Goal: Task Accomplishment & Management: Complete application form

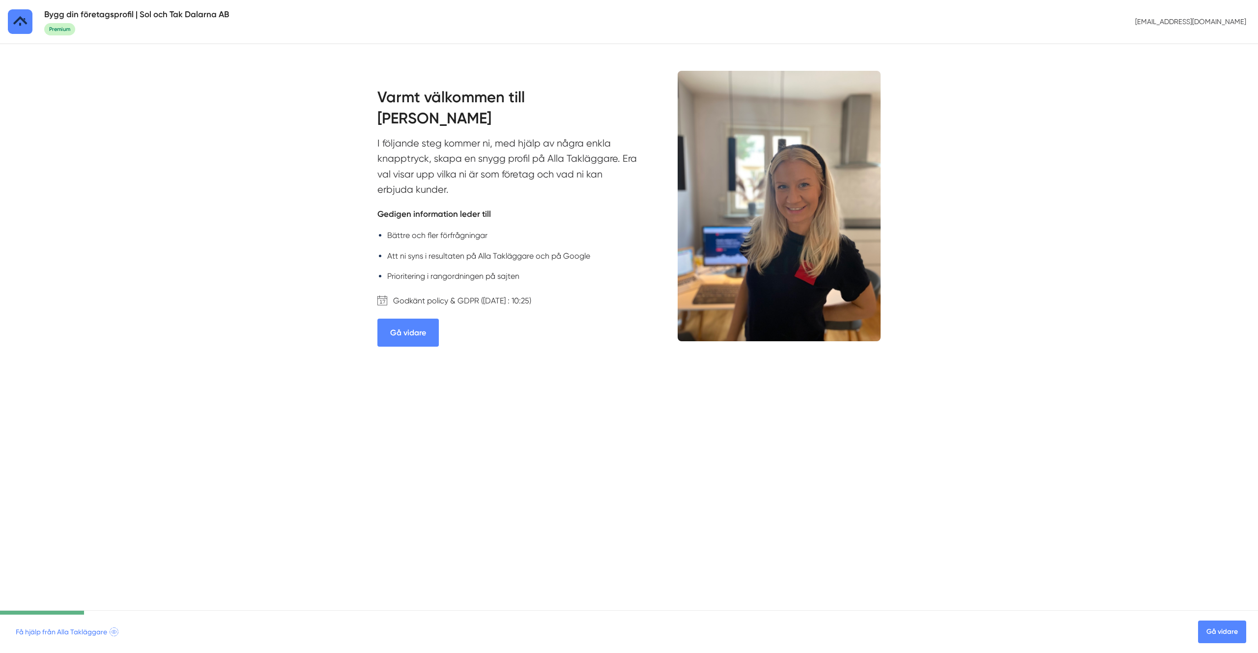
click at [436, 332] on link "Gå vidare" at bounding box center [407, 332] width 61 height 28
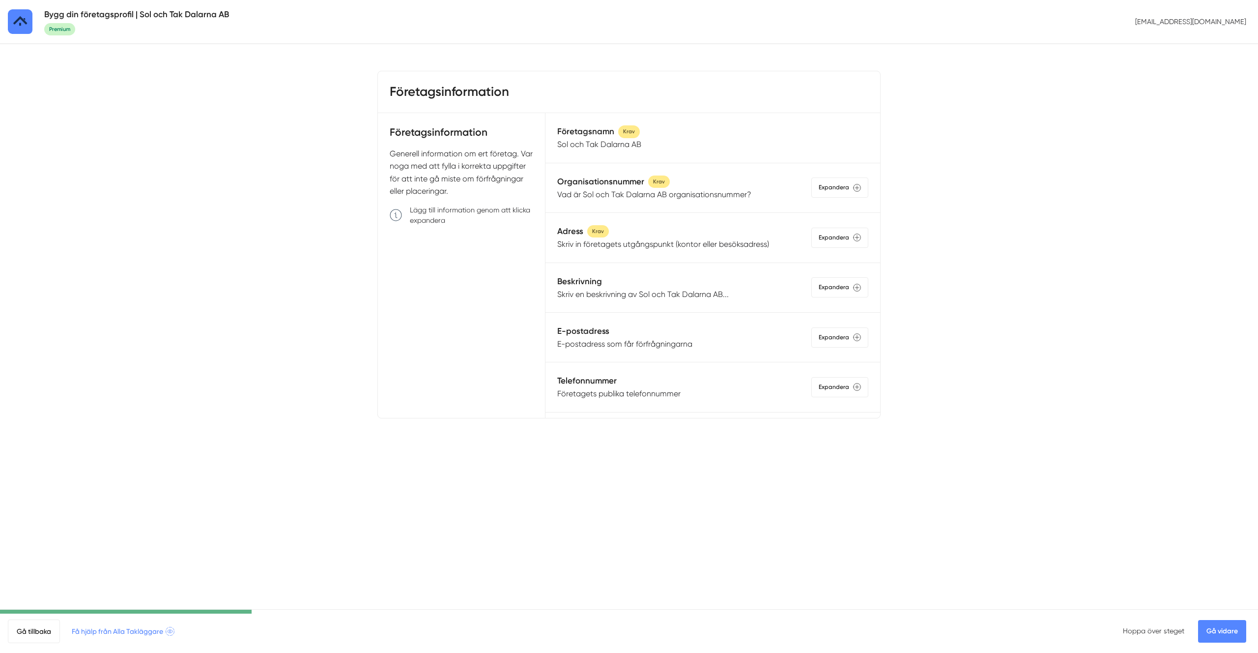
click at [479, 94] on h3 "Företagsinformation" at bounding box center [449, 92] width 119 height 18
copy div "Företagsinformation / st"
drag, startPoint x: 962, startPoint y: 494, endPoint x: 1008, endPoint y: 514, distance: 51.0
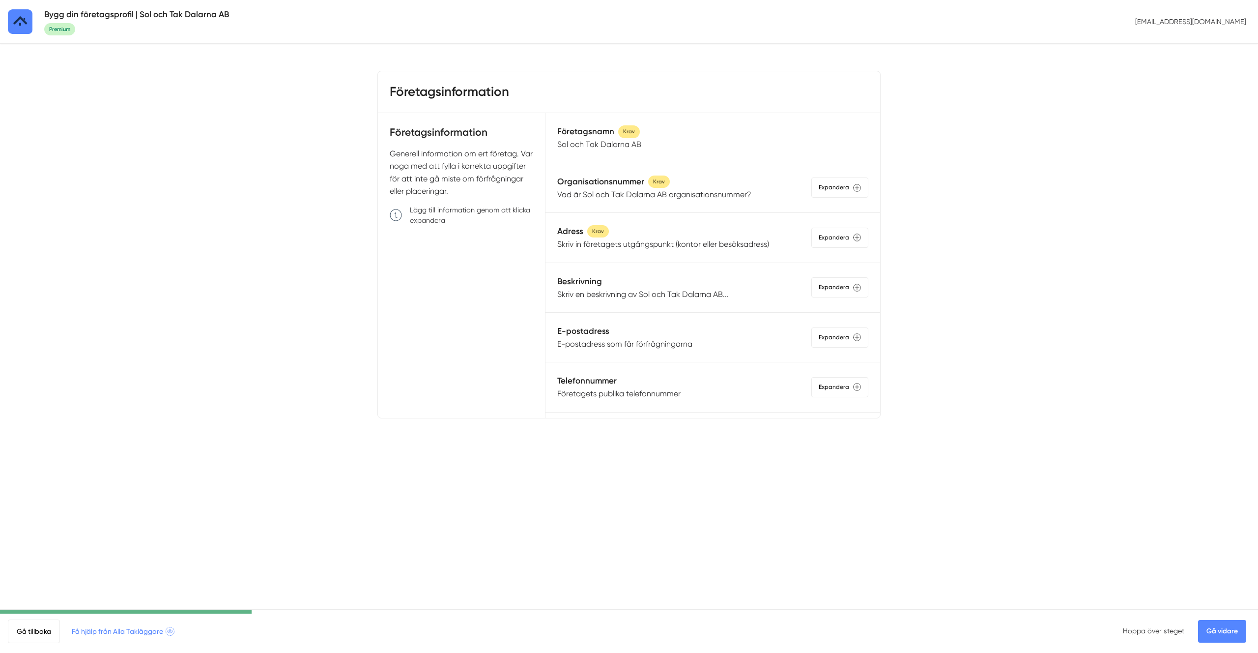
click at [963, 489] on html "Bygg din företagsprofil | Sol och Tak Dalarna AB Premium info@solotak.se Företa…" at bounding box center [629, 244] width 1258 height 489
click at [1235, 633] on link "Gå vidare" at bounding box center [1222, 631] width 48 height 23
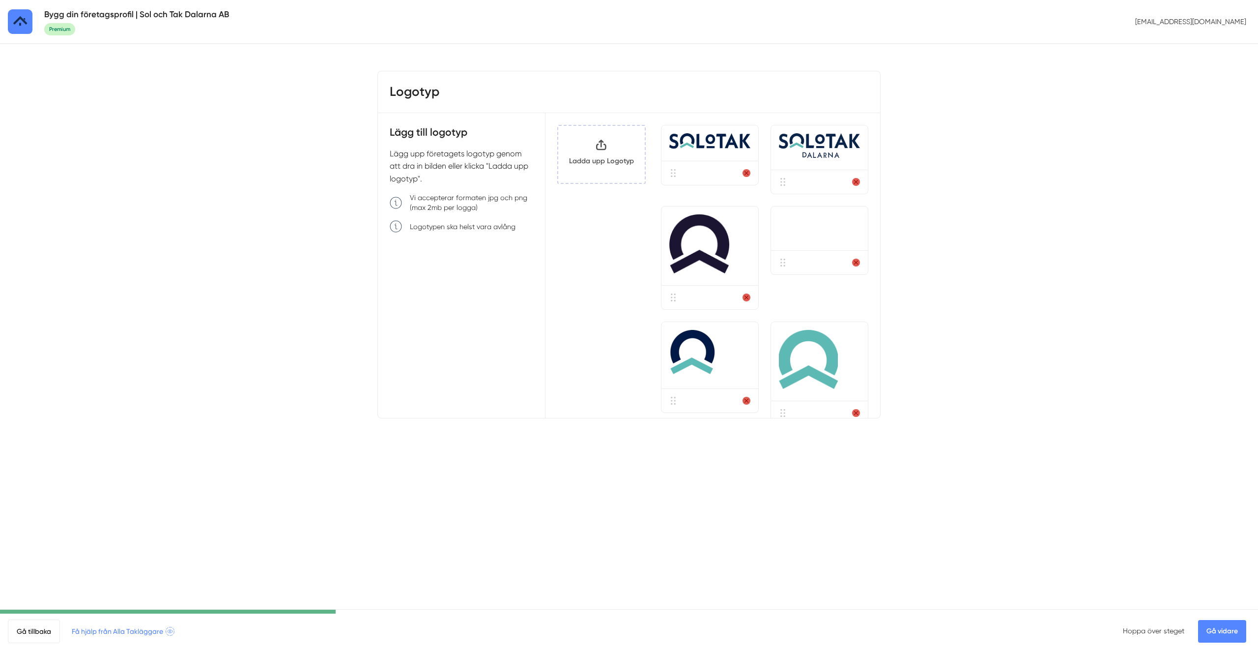
drag, startPoint x: 1241, startPoint y: 637, endPoint x: 1235, endPoint y: 635, distance: 6.7
click at [1241, 637] on link "Gå vidare" at bounding box center [1222, 631] width 48 height 23
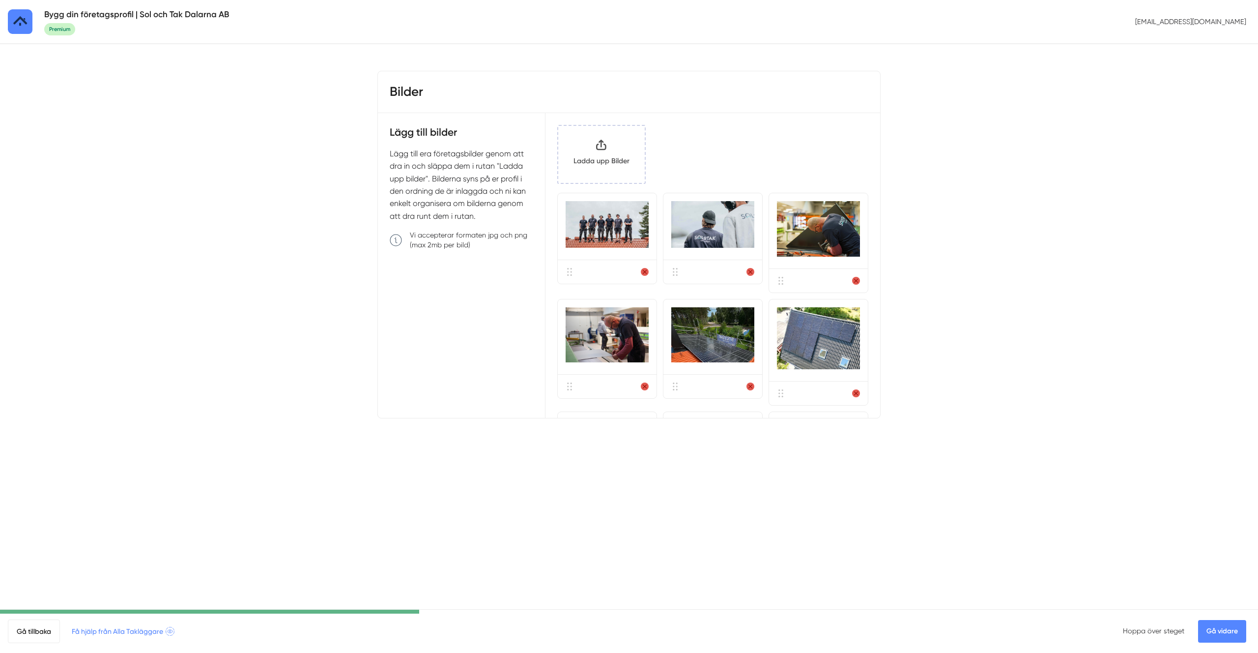
click at [1223, 635] on link "Gå vidare" at bounding box center [1222, 631] width 48 height 23
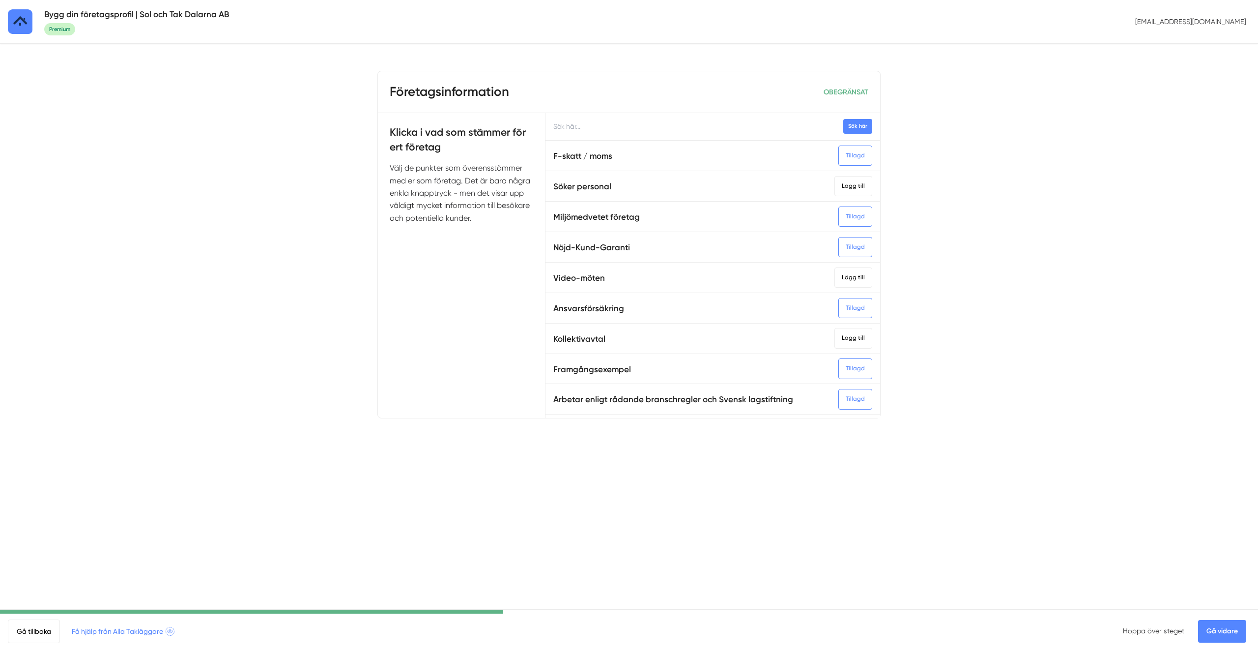
click at [1224, 633] on link "Gå vidare" at bounding box center [1222, 631] width 48 height 23
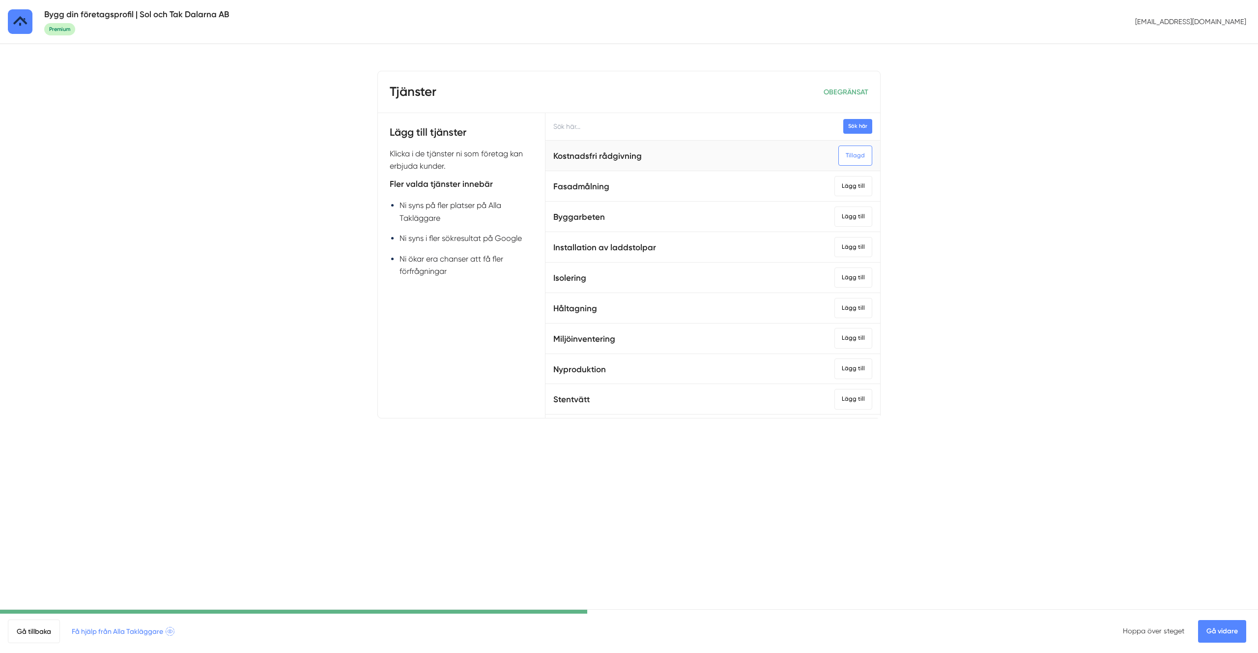
click at [600, 161] on h5 "Kostnadsfri rådgivning" at bounding box center [597, 155] width 88 height 13
click at [602, 148] on div "Kostnadsfri rådgivning" at bounding box center [597, 155] width 88 height 22
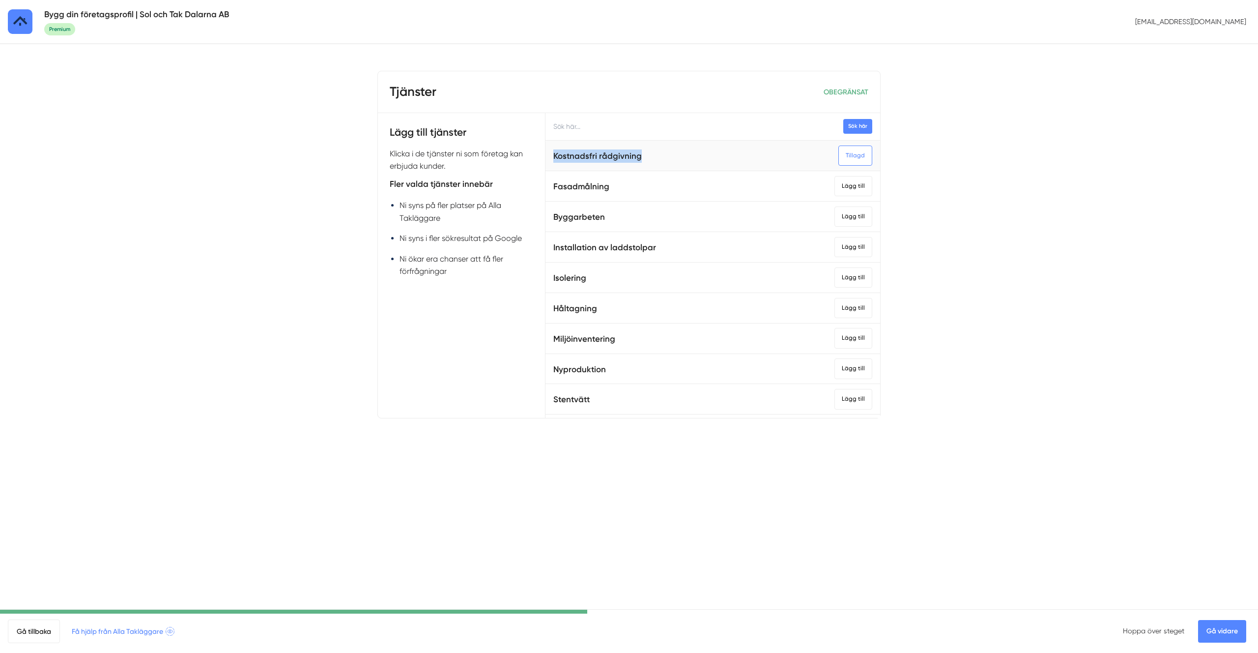
click at [602, 148] on div "Kostnadsfri rådgivning" at bounding box center [597, 155] width 88 height 22
click at [1097, 176] on body "Bygg din företagsprofil | Sol och Tak Dalarna AB Premium info@solotak.se Tjänst…" at bounding box center [629, 244] width 1258 height 489
click at [600, 128] on input "text" at bounding box center [712, 126] width 335 height 27
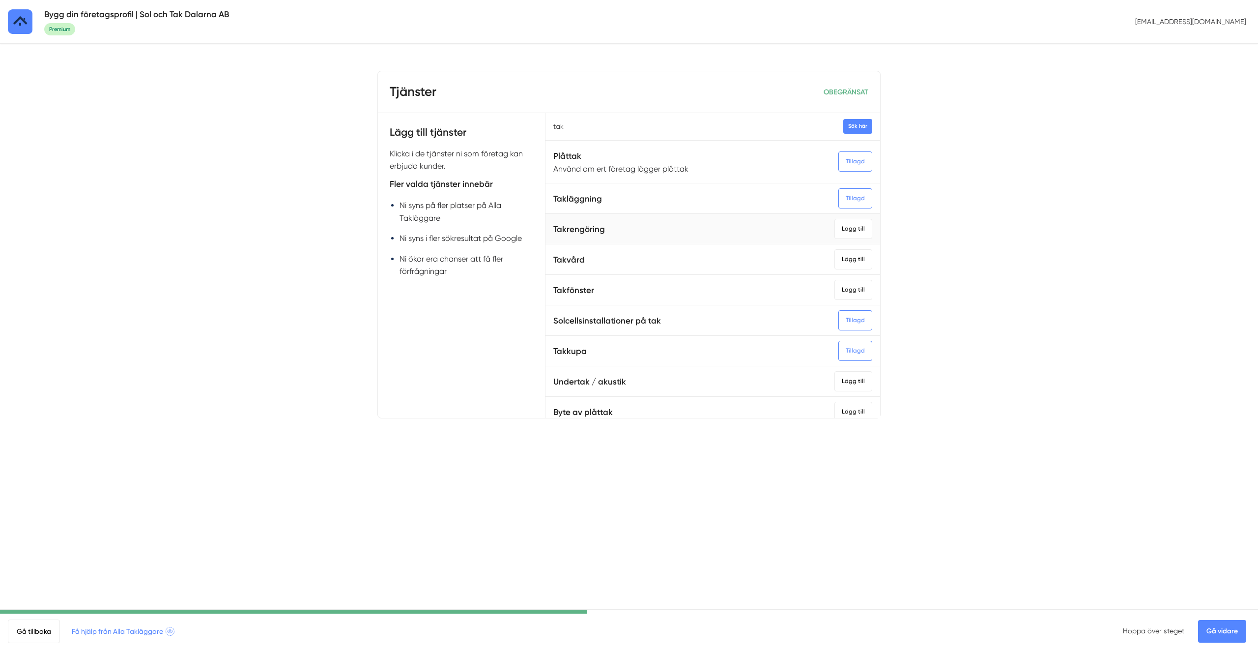
scroll to position [356, 0]
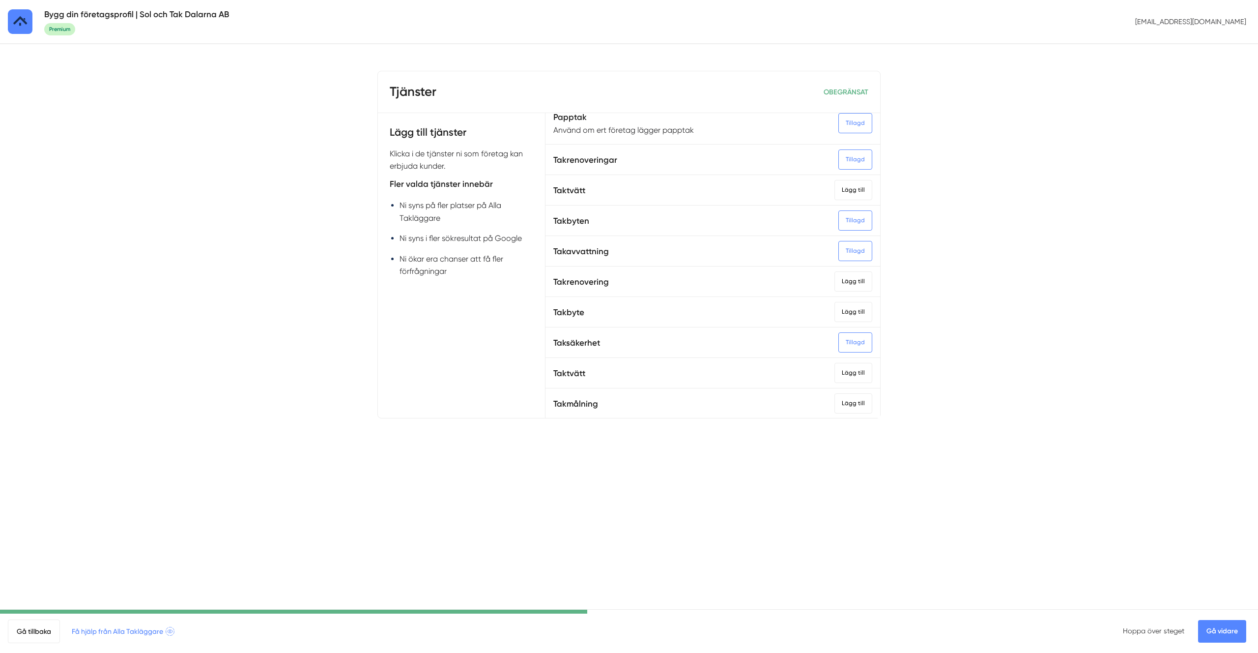
type input "tak"
click at [1229, 628] on link "Gå vidare" at bounding box center [1222, 631] width 48 height 23
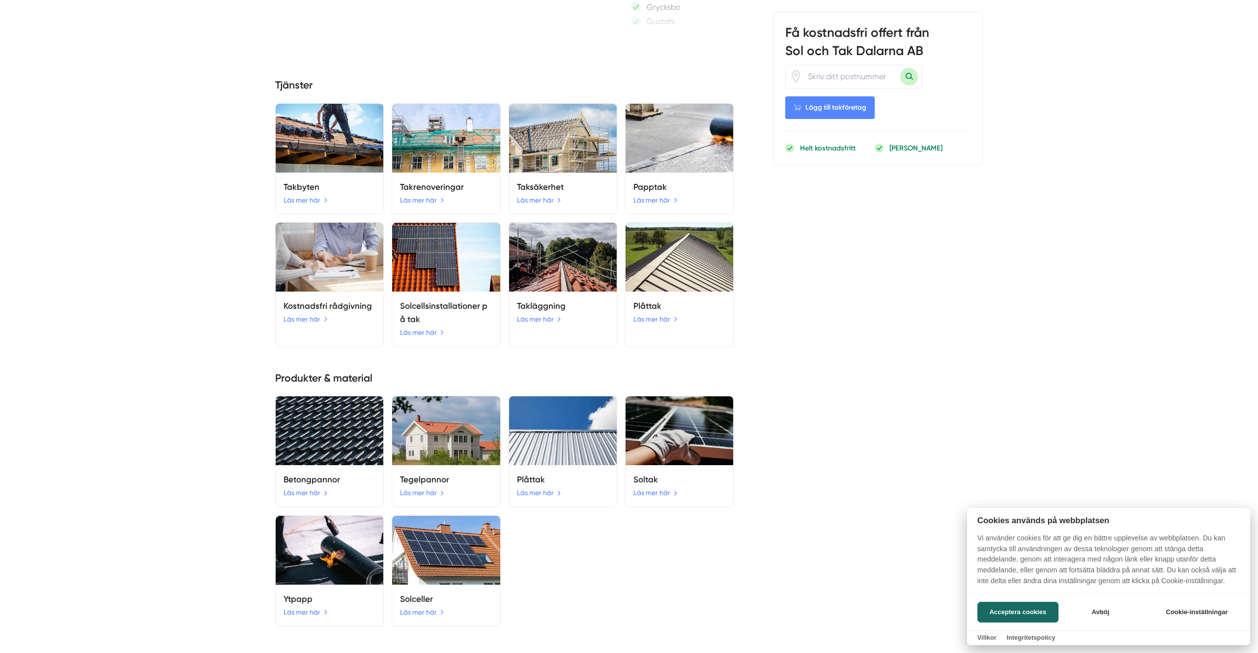
scroll to position [1393, 0]
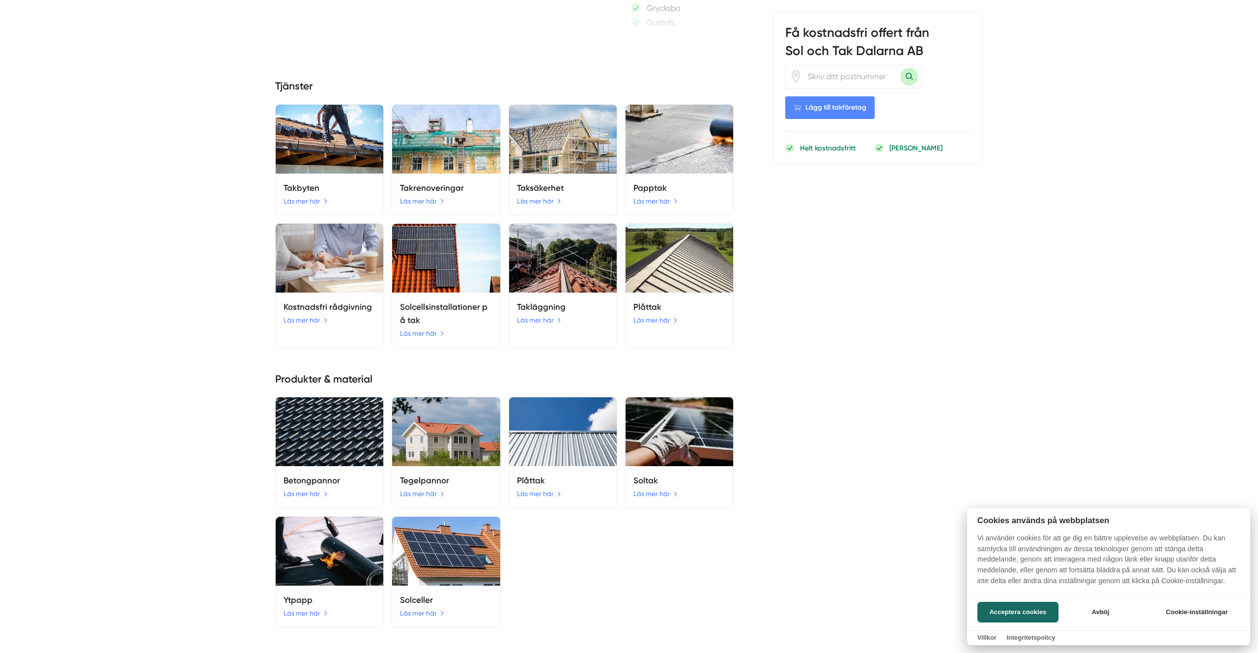
click at [913, 278] on div at bounding box center [629, 326] width 1258 height 653
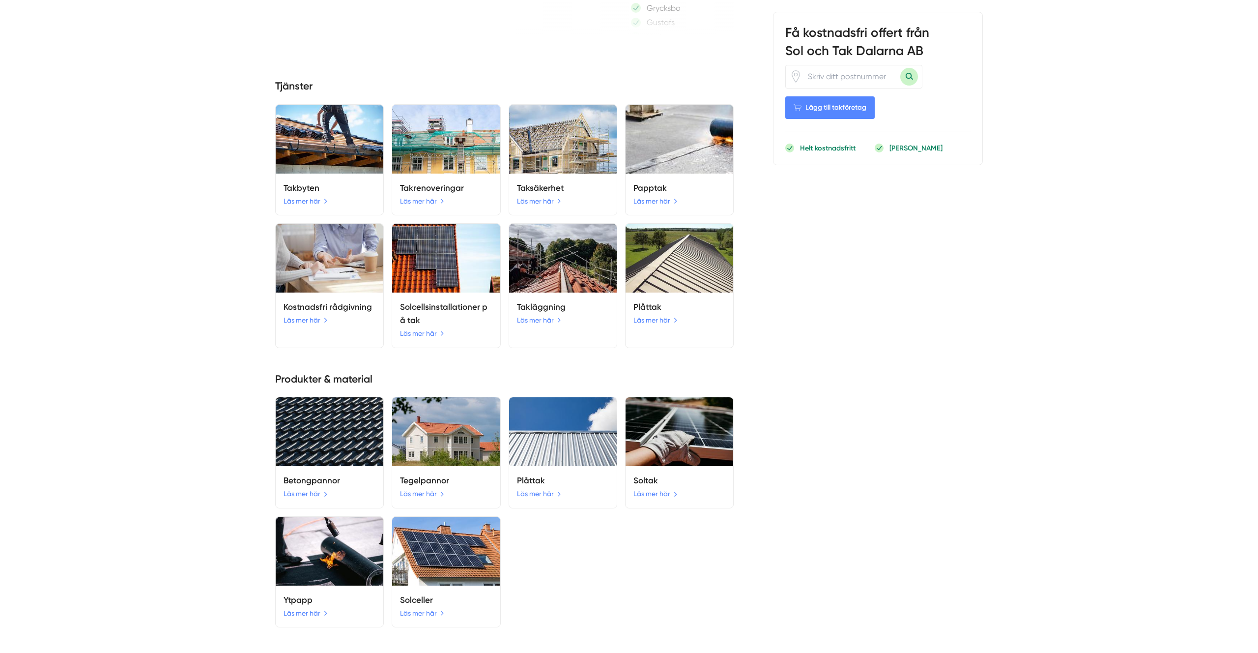
scroll to position [1396, 0]
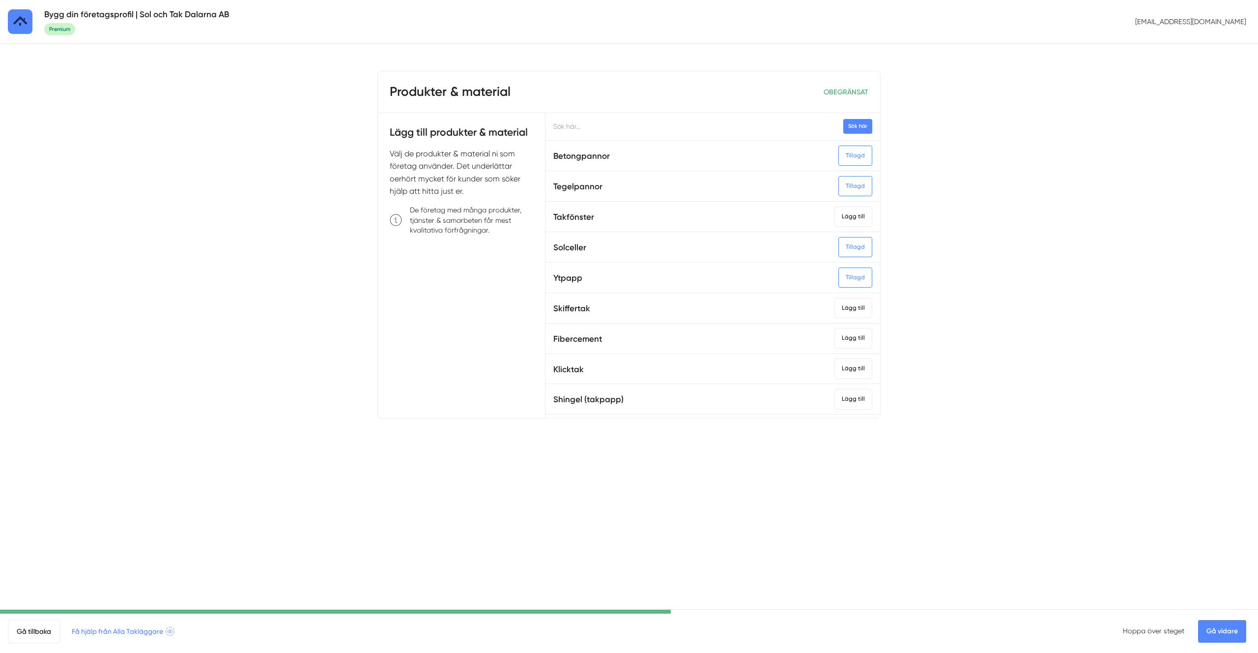
click at [294, 145] on body "Bygg din företagsprofil | Sol och Tak Dalarna AB Premium [EMAIL_ADDRESS][DOMAIN…" at bounding box center [629, 244] width 1258 height 489
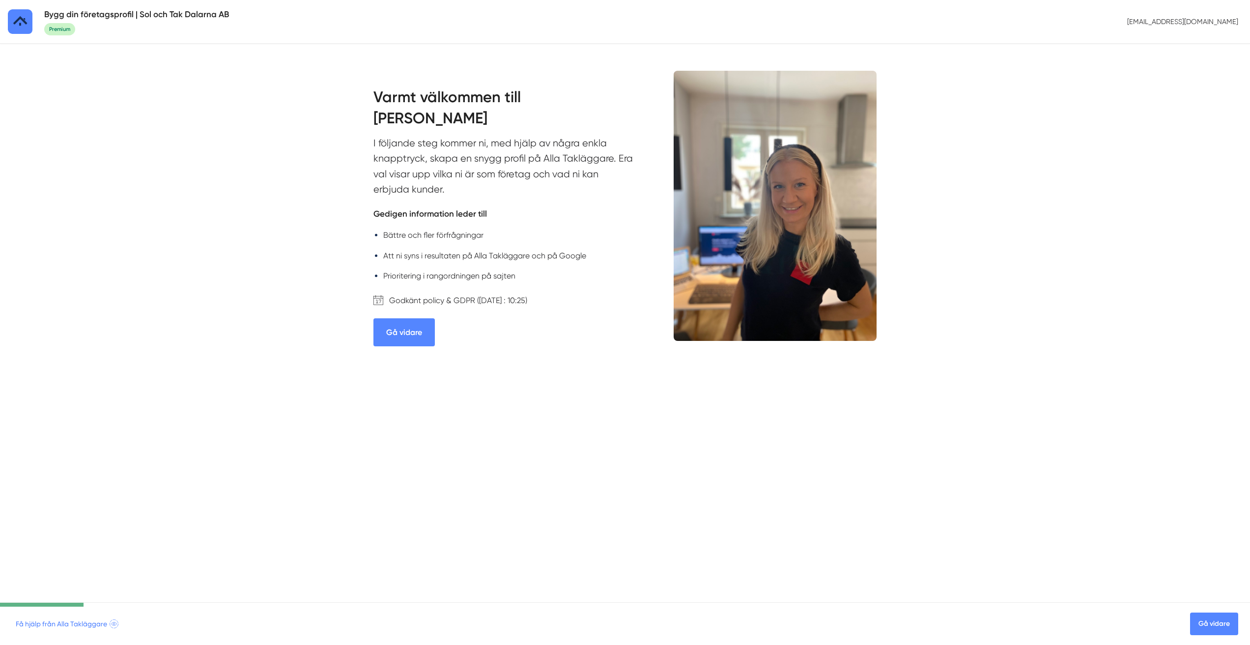
drag, startPoint x: 1218, startPoint y: 612, endPoint x: 1218, endPoint y: 618, distance: 5.9
click at [1219, 616] on div "Gå vidare" at bounding box center [1216, 624] width 52 height 23
click at [1218, 620] on link "Gå vidare" at bounding box center [1214, 624] width 48 height 23
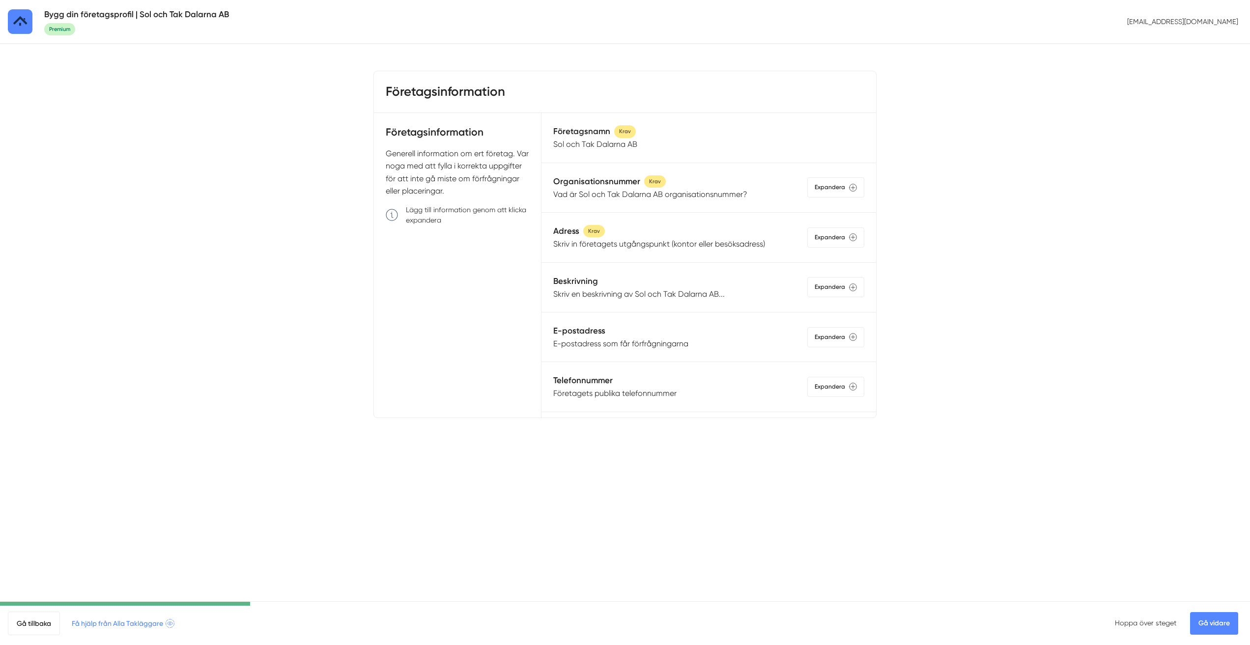
click at [1215, 622] on link "Gå vidare" at bounding box center [1214, 623] width 48 height 23
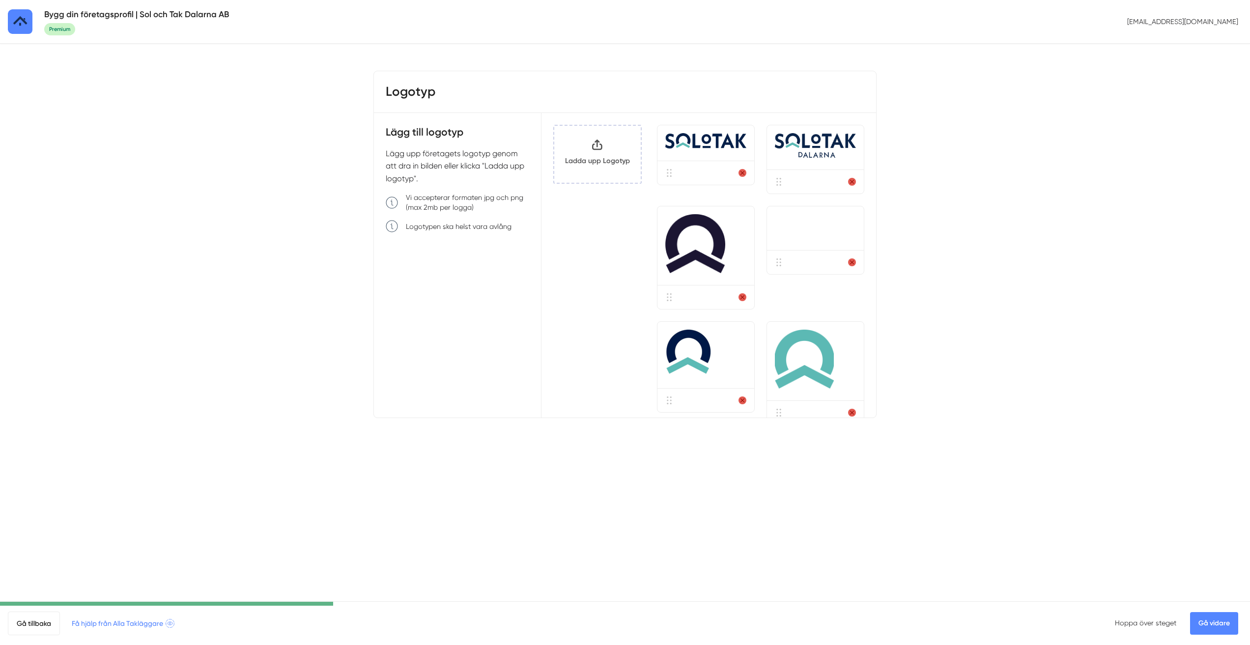
click at [1215, 622] on link "Gå vidare" at bounding box center [1214, 623] width 48 height 23
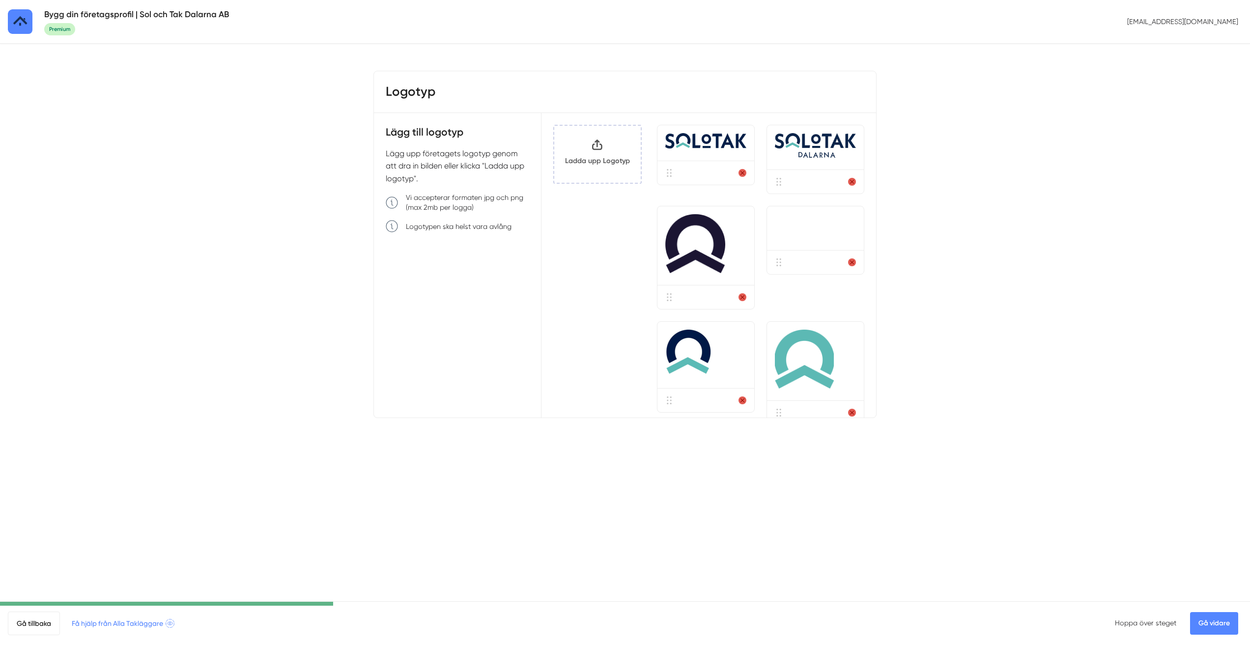
click at [1215, 622] on link "Gå vidare" at bounding box center [1214, 623] width 48 height 23
click at [1214, 622] on link "Gå vidare" at bounding box center [1214, 623] width 48 height 23
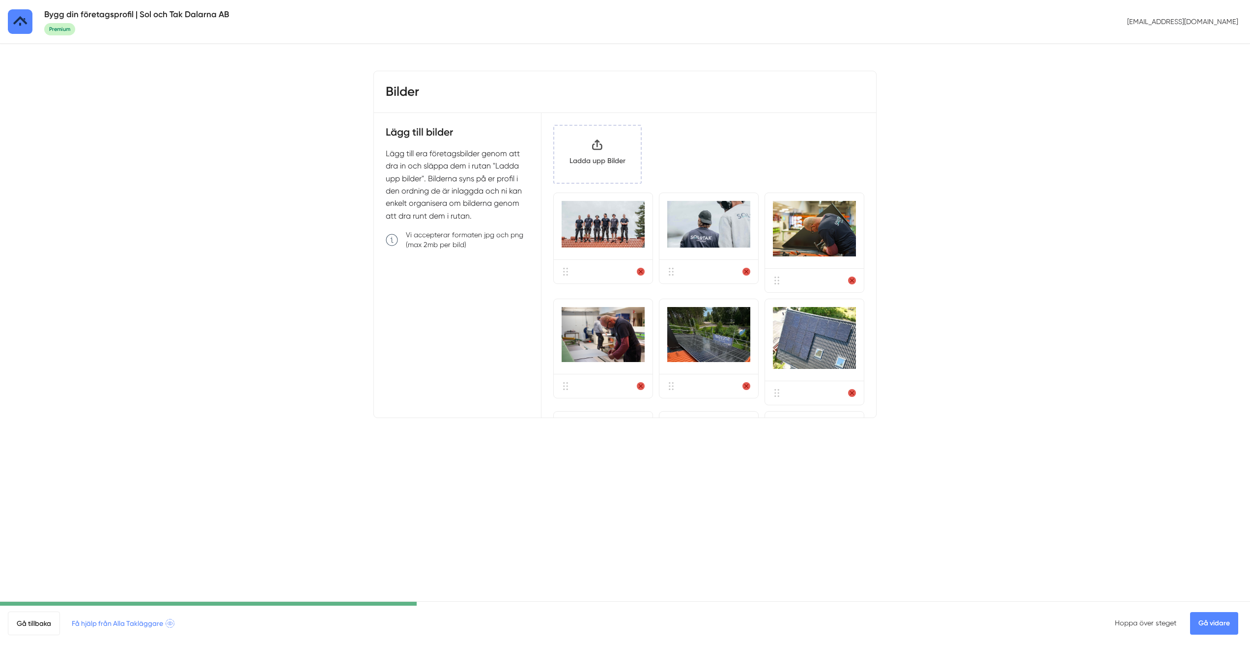
click at [1223, 606] on div "Gå tillbaka Få hjälp från Alla Takläggare Hoppa över steget Gå vidare" at bounding box center [625, 623] width 1250 height 44
click at [1216, 615] on link "Gå vidare" at bounding box center [1214, 623] width 48 height 23
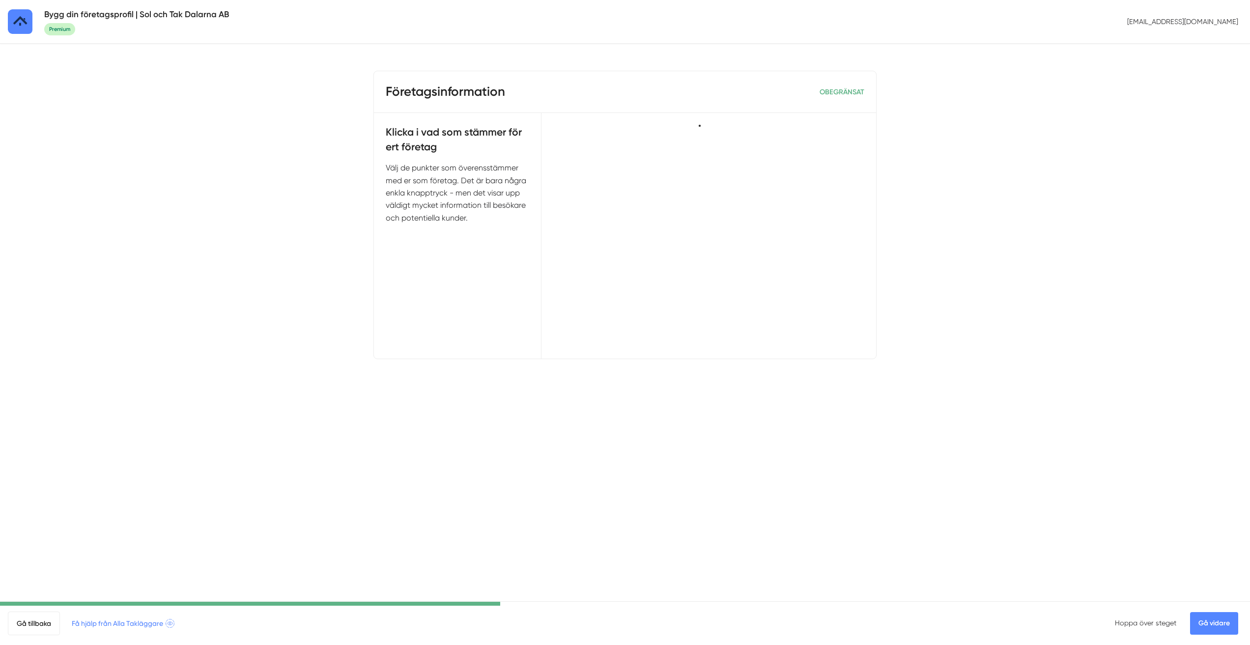
click at [1216, 625] on link "Gå vidare" at bounding box center [1214, 623] width 48 height 23
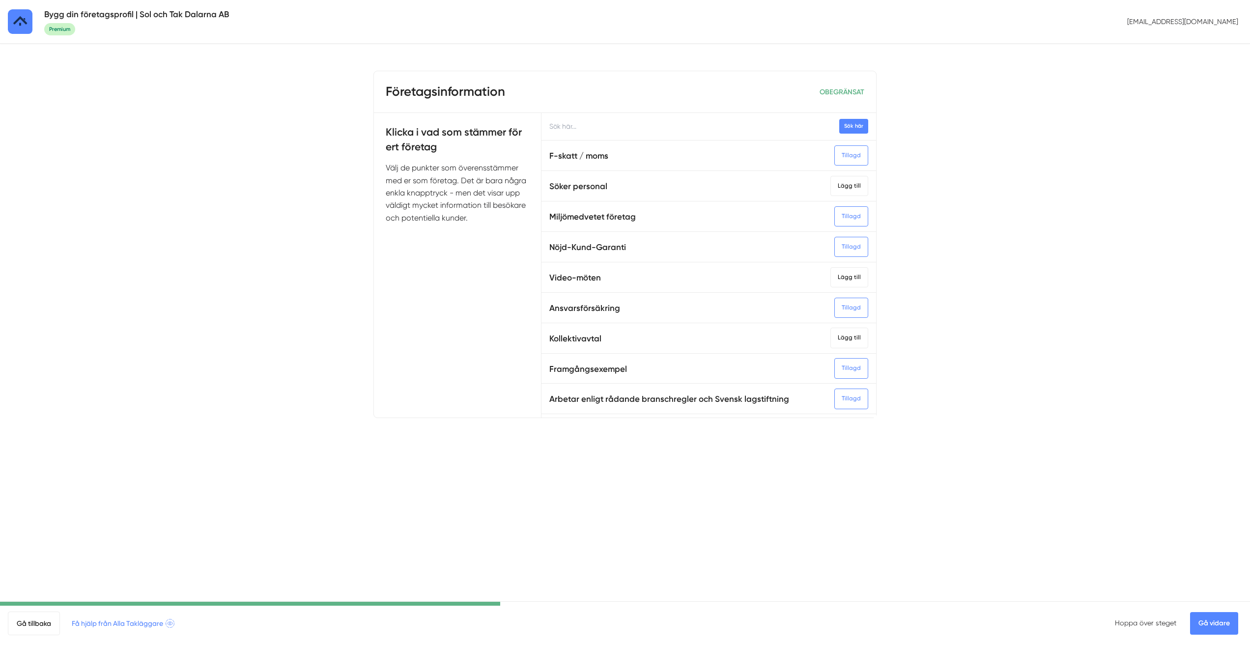
click at [510, 470] on div "Företagsinformation OBEGRÄNSAT / st Klicka i vad som stämmer för ert företag Vä…" at bounding box center [624, 244] width 503 height 489
click at [1203, 618] on link "Gå vidare" at bounding box center [1214, 623] width 48 height 23
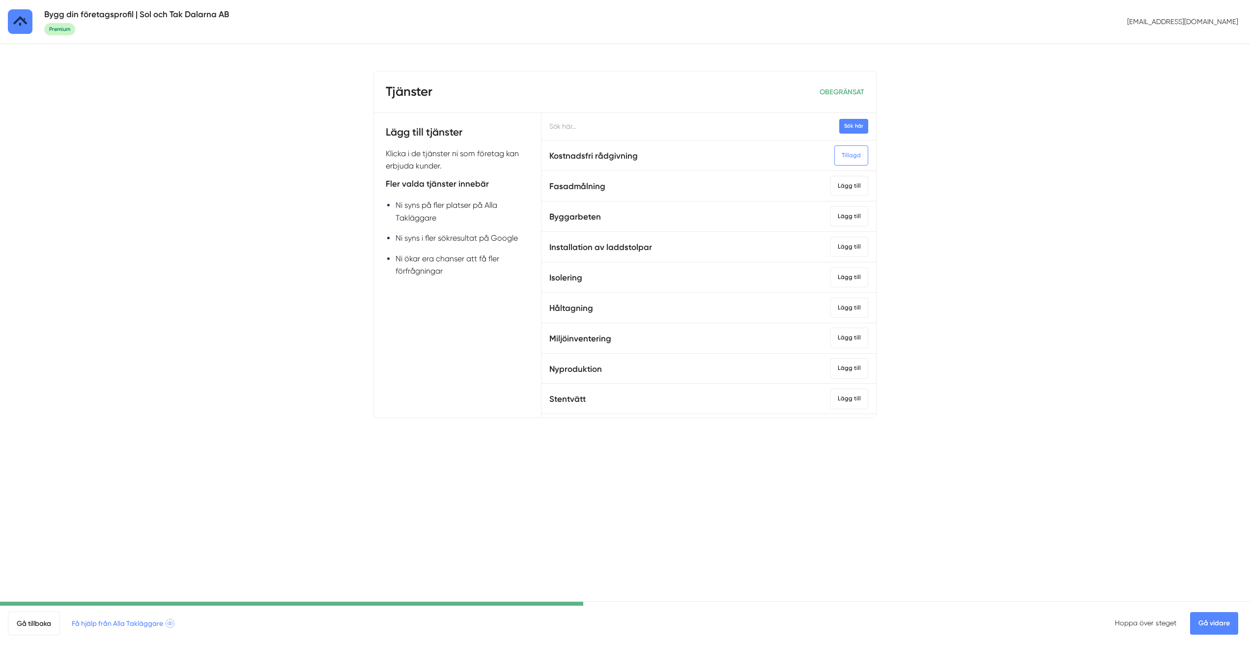
click at [1207, 625] on link "Gå vidare" at bounding box center [1214, 623] width 48 height 23
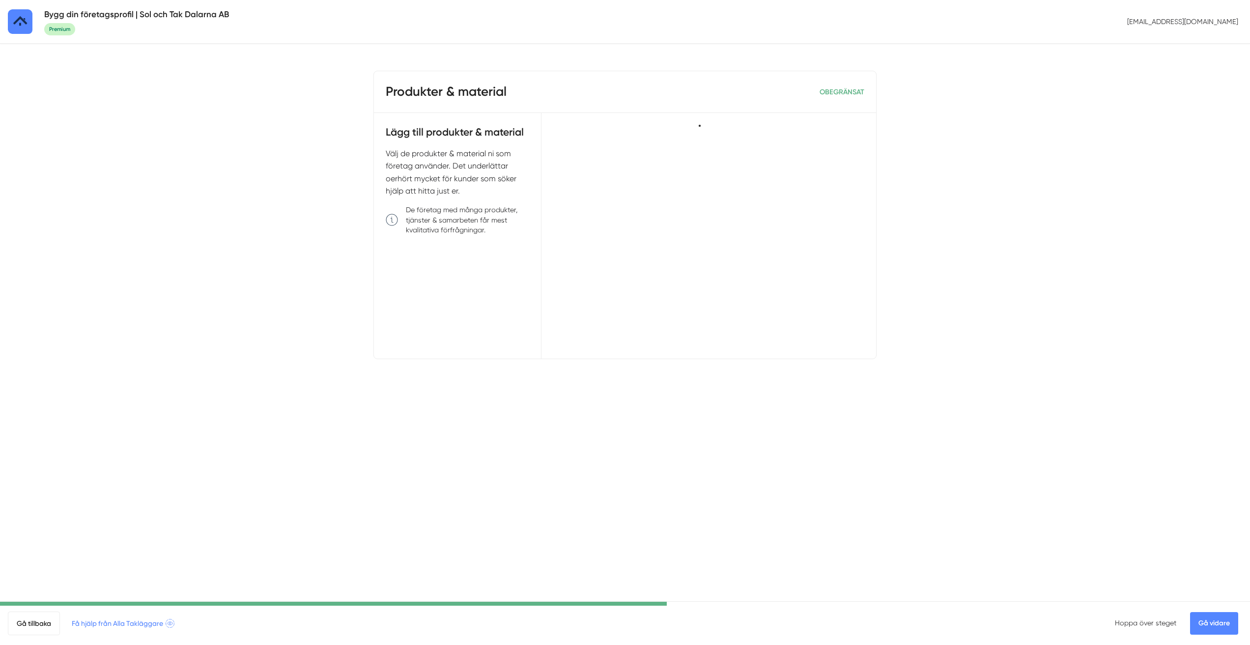
click at [1207, 625] on link "Gå vidare" at bounding box center [1214, 623] width 48 height 23
click at [213, 193] on body "Bygg din företagsprofil | Sol och Tak Dalarna AB Premium [EMAIL_ADDRESS][DOMAIN…" at bounding box center [625, 215] width 1250 height 430
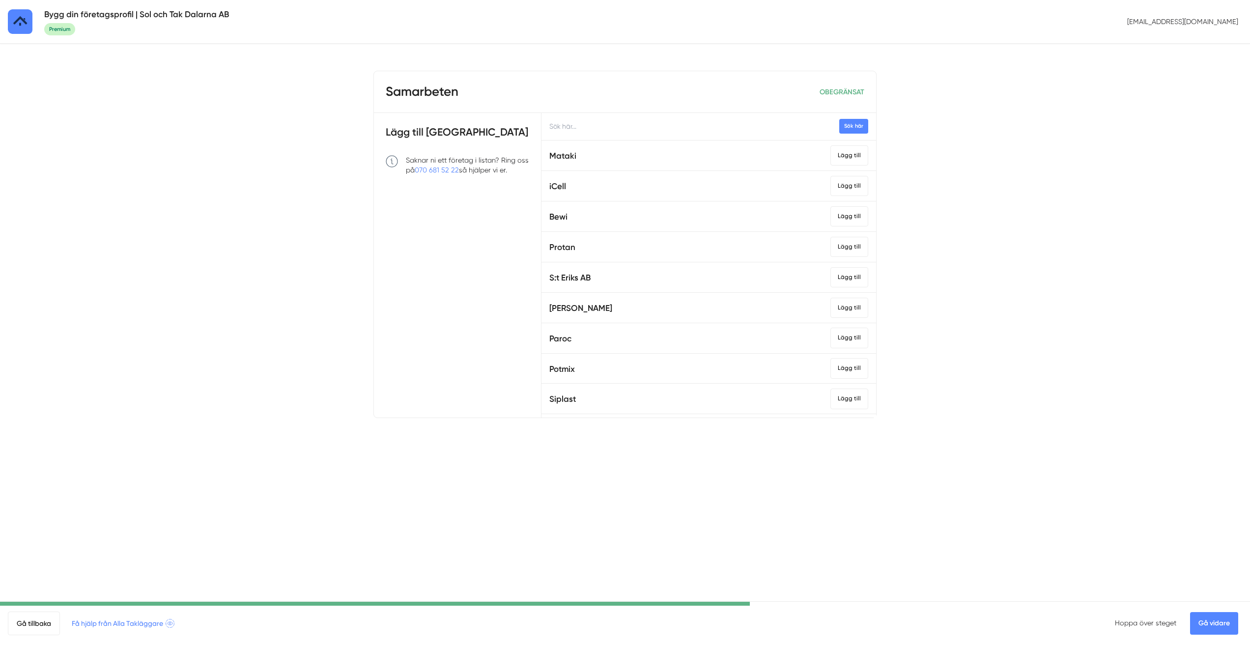
click at [202, 184] on body "Bygg din företagsprofil | Sol och Tak Dalarna AB Premium [EMAIL_ADDRESS][DOMAIN…" at bounding box center [625, 244] width 1250 height 489
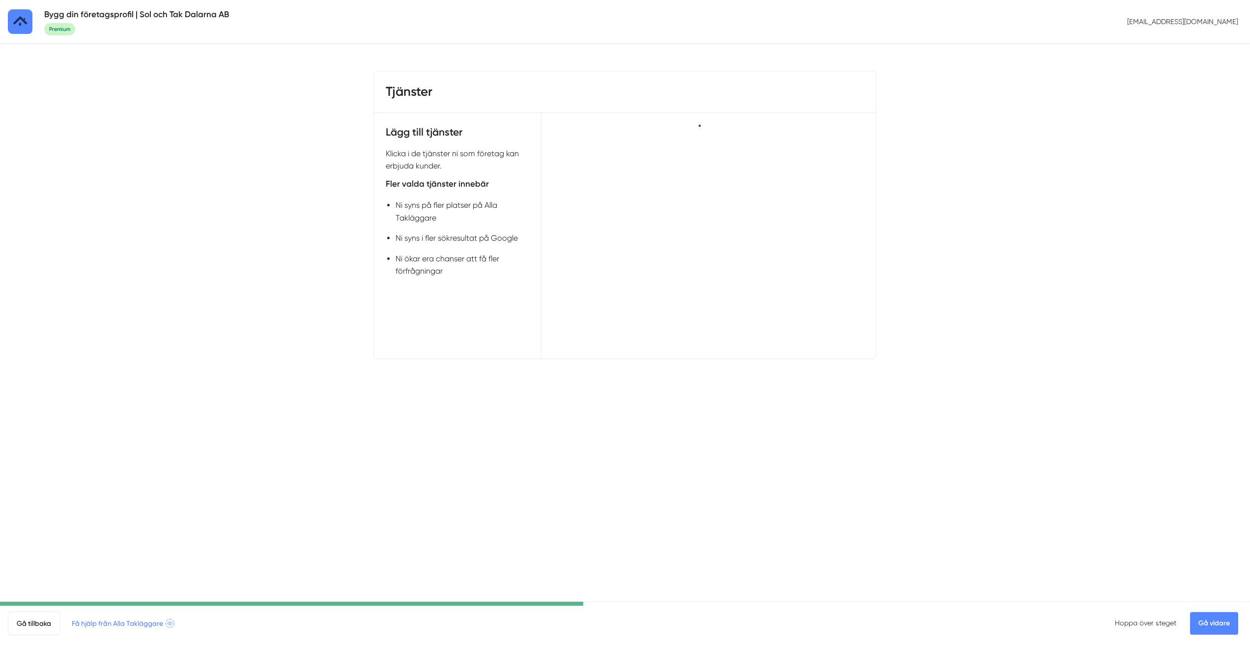
click at [1203, 618] on link "Gå vidare" at bounding box center [1214, 623] width 48 height 23
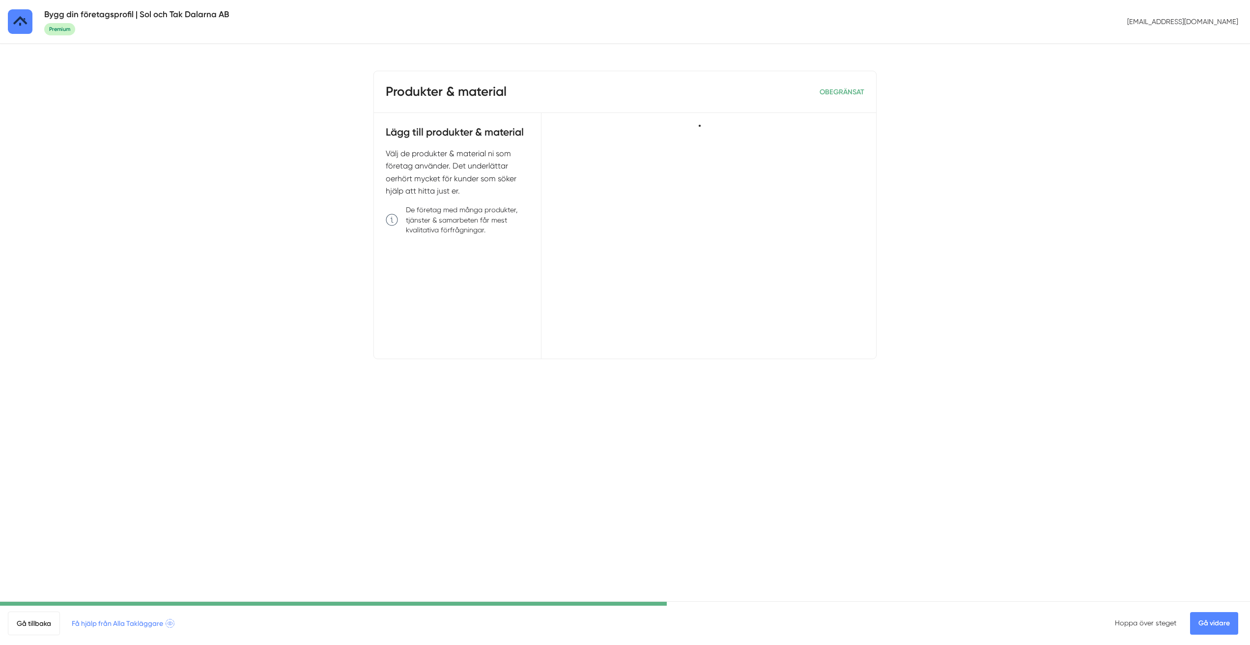
click at [1203, 617] on link "Gå vidare" at bounding box center [1214, 623] width 48 height 23
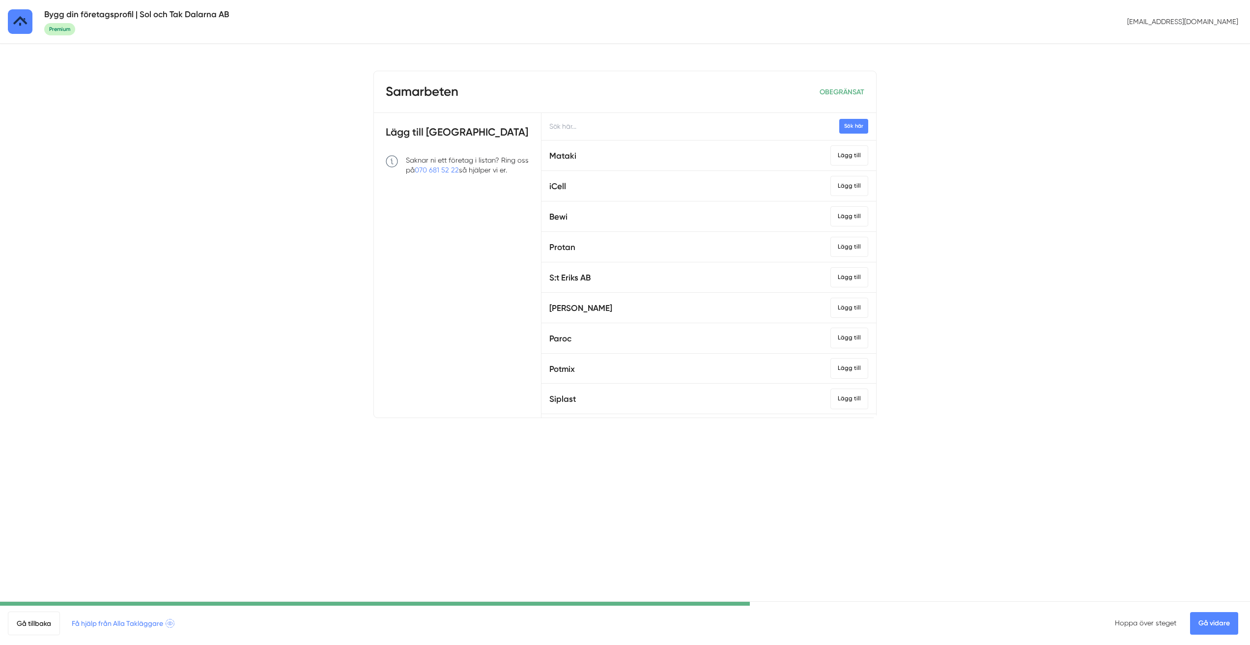
click at [469, 294] on div "Lägg till Samarbeten Saknar ni ett företag i listan? Ring oss på 070 681 52 22 …" at bounding box center [458, 265] width 168 height 305
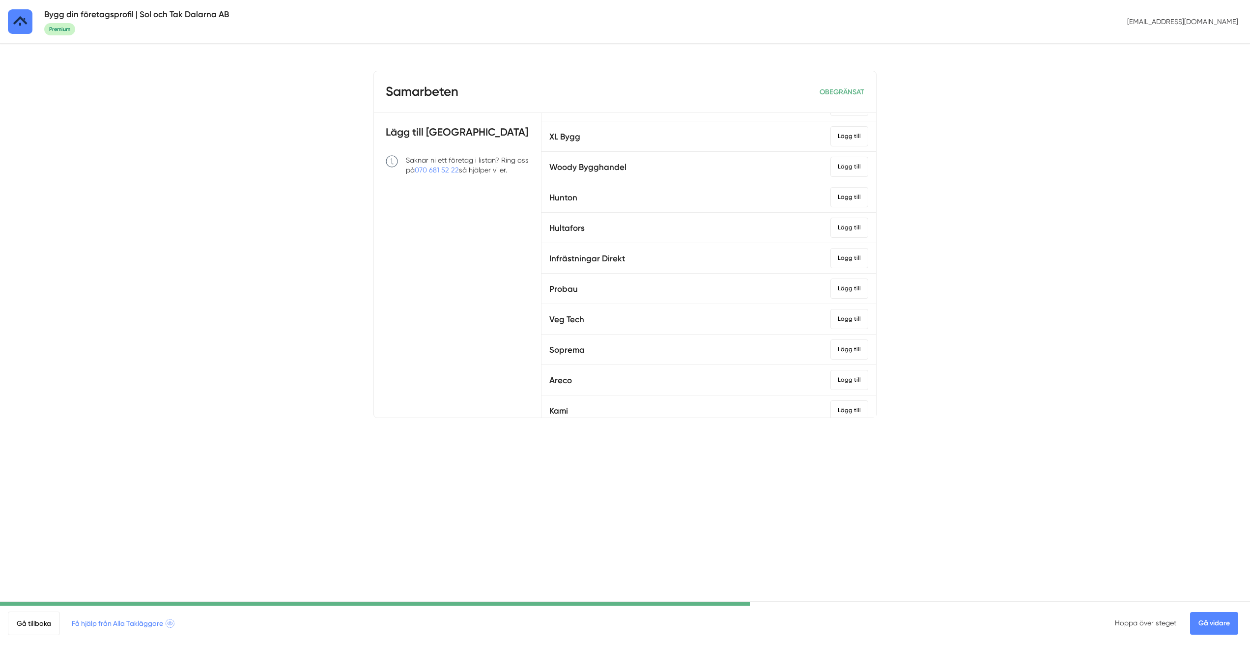
click at [1217, 611] on div "Gå tillbaka Få hjälp från Alla Takläggare Hoppa över steget Gå vidare" at bounding box center [625, 623] width 1250 height 44
click at [1220, 613] on link "Gå vidare" at bounding box center [1214, 623] width 48 height 23
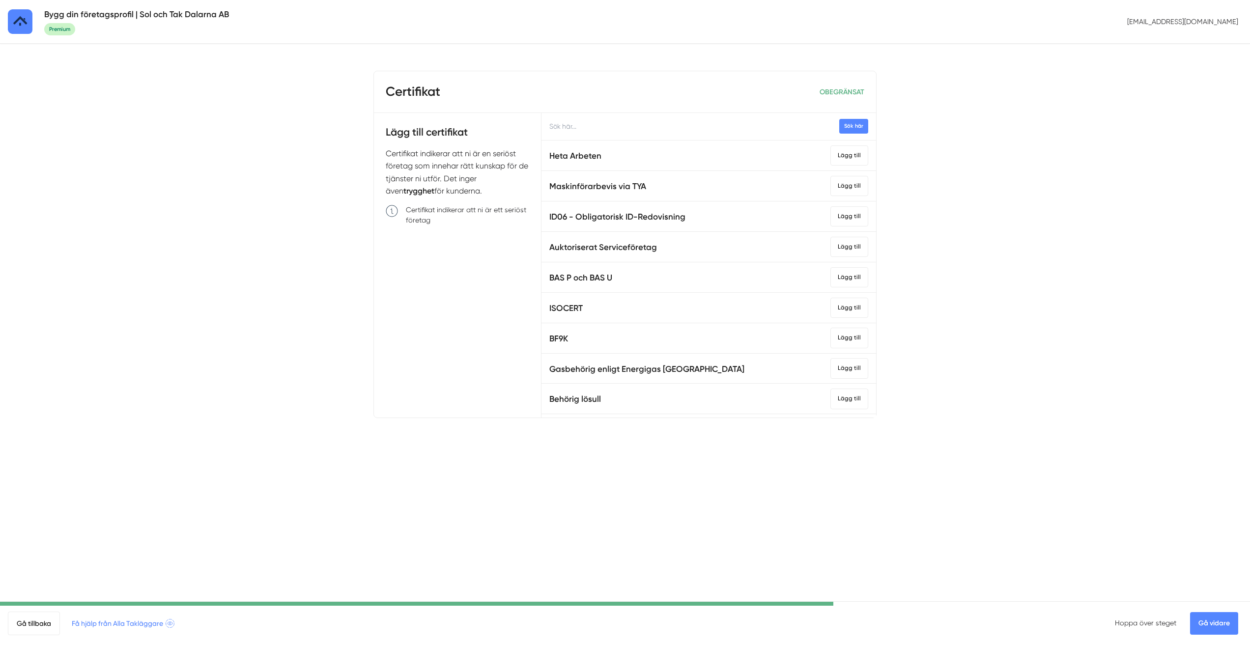
click at [1072, 201] on body "Bygg din företagsprofil | Sol och Tak Dalarna AB Premium [EMAIL_ADDRESS][DOMAIN…" at bounding box center [625, 244] width 1250 height 489
click at [155, 171] on body "Bygg din företagsprofil | Sol och Tak Dalarna AB Premium [EMAIL_ADDRESS][DOMAIN…" at bounding box center [625, 244] width 1250 height 489
click at [266, 227] on body "Bygg din företagsprofil | Sol och Tak Dalarna AB Premium info@solotak.se Certif…" at bounding box center [625, 244] width 1250 height 489
click at [1214, 627] on link "Gå vidare" at bounding box center [1214, 623] width 48 height 23
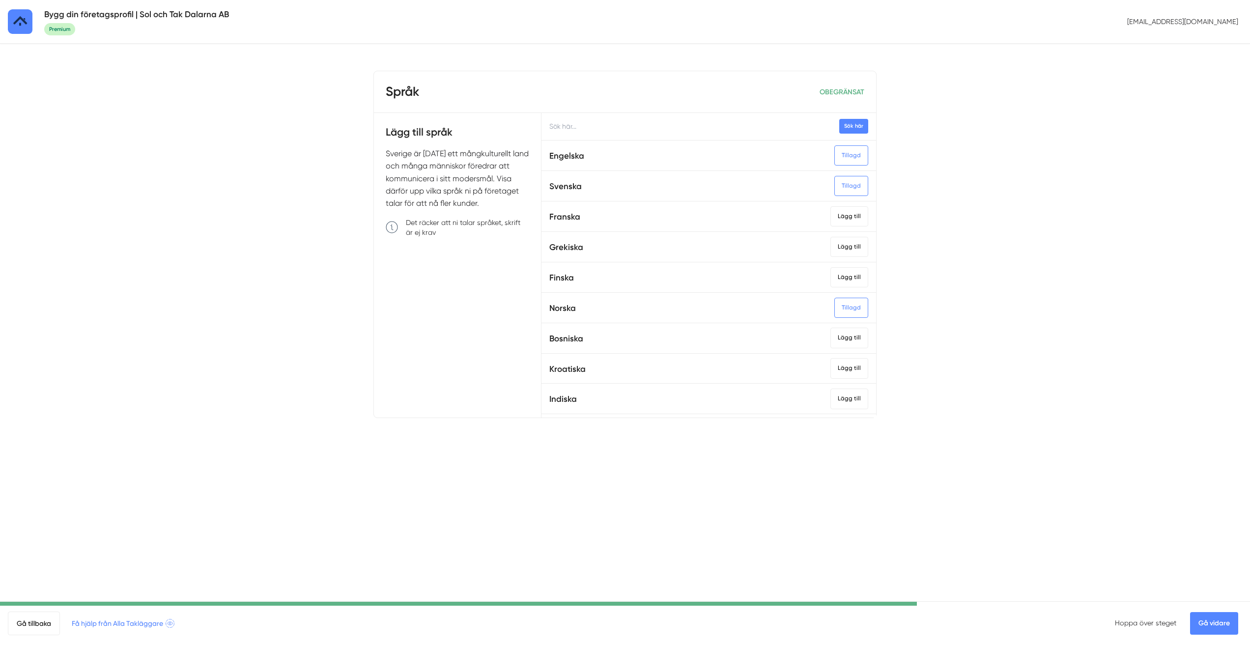
click at [1111, 488] on body "Bygg din företagsprofil | Sol och Tak Dalarna AB Premium info@solotak.se Språk …" at bounding box center [625, 244] width 1250 height 489
click at [1208, 631] on link "Gå vidare" at bounding box center [1214, 623] width 48 height 23
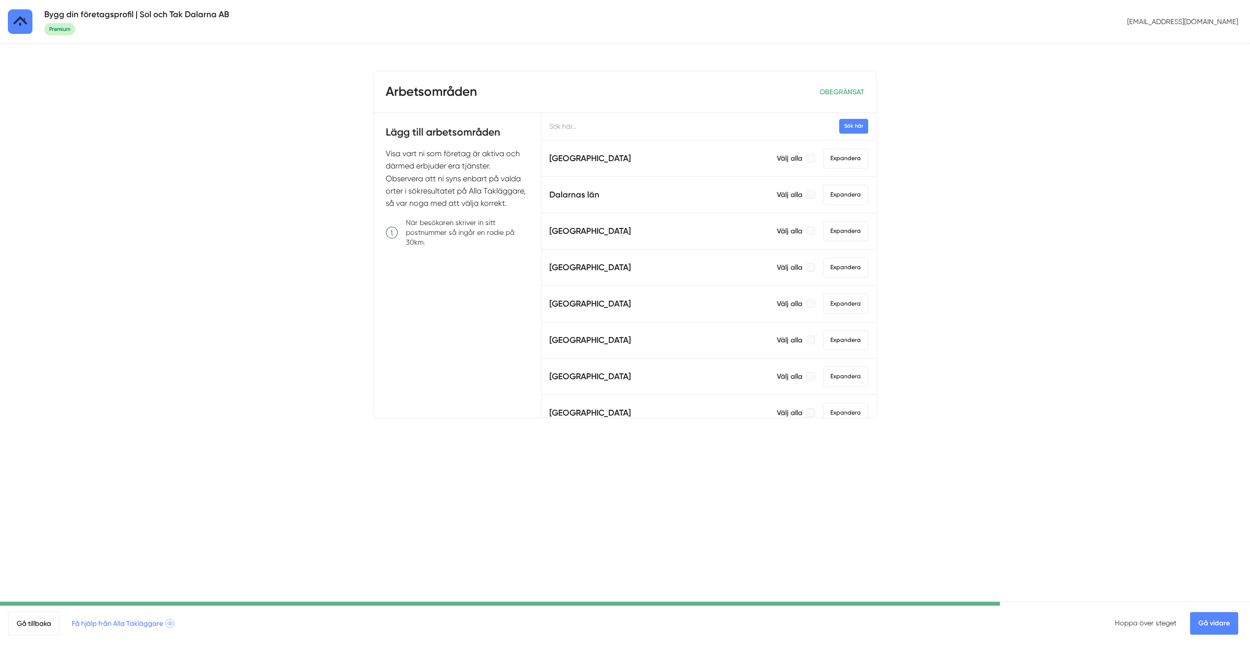
click at [1080, 292] on body "Bygg din företagsprofil | Sol och Tak Dalarna AB Premium info@solotak.se Arbets…" at bounding box center [625, 244] width 1250 height 489
click at [443, 93] on h3 "Arbetsområden" at bounding box center [431, 92] width 91 height 18
copy h3 "Arbetsområden"
click at [1146, 370] on body "Bygg din företagsprofil | Sol och Tak Dalarna AB Premium info@solotak.se Arbets…" at bounding box center [625, 244] width 1250 height 489
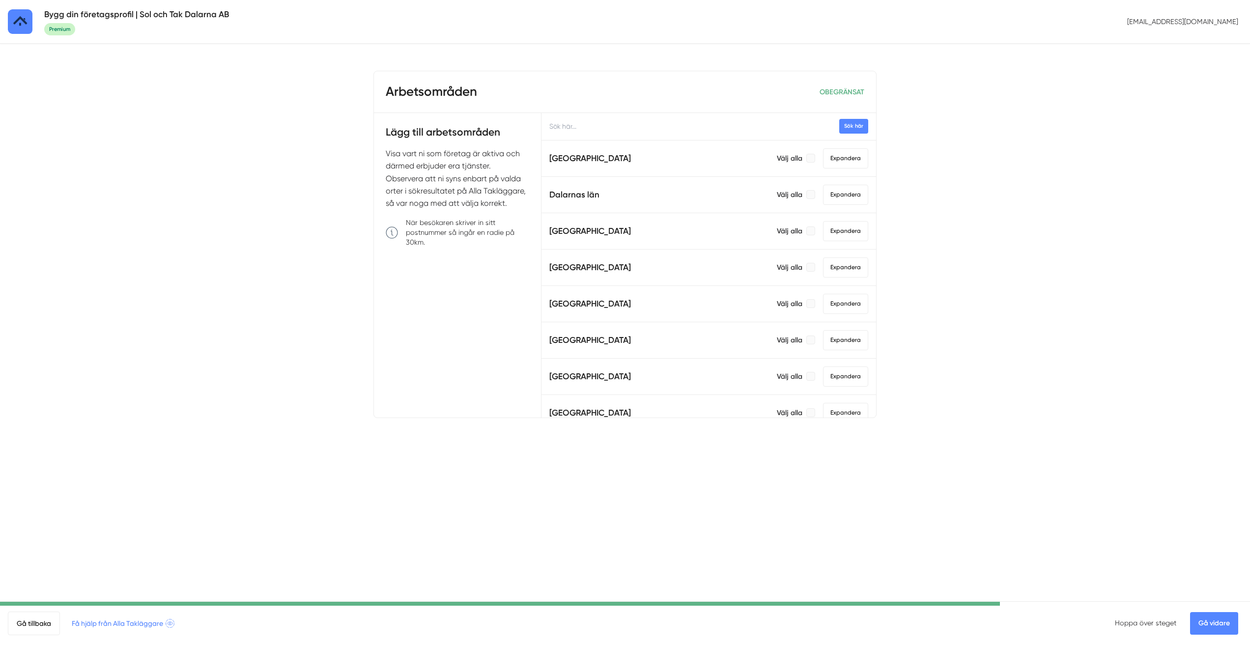
click at [1230, 622] on link "Gå vidare" at bounding box center [1214, 623] width 48 height 23
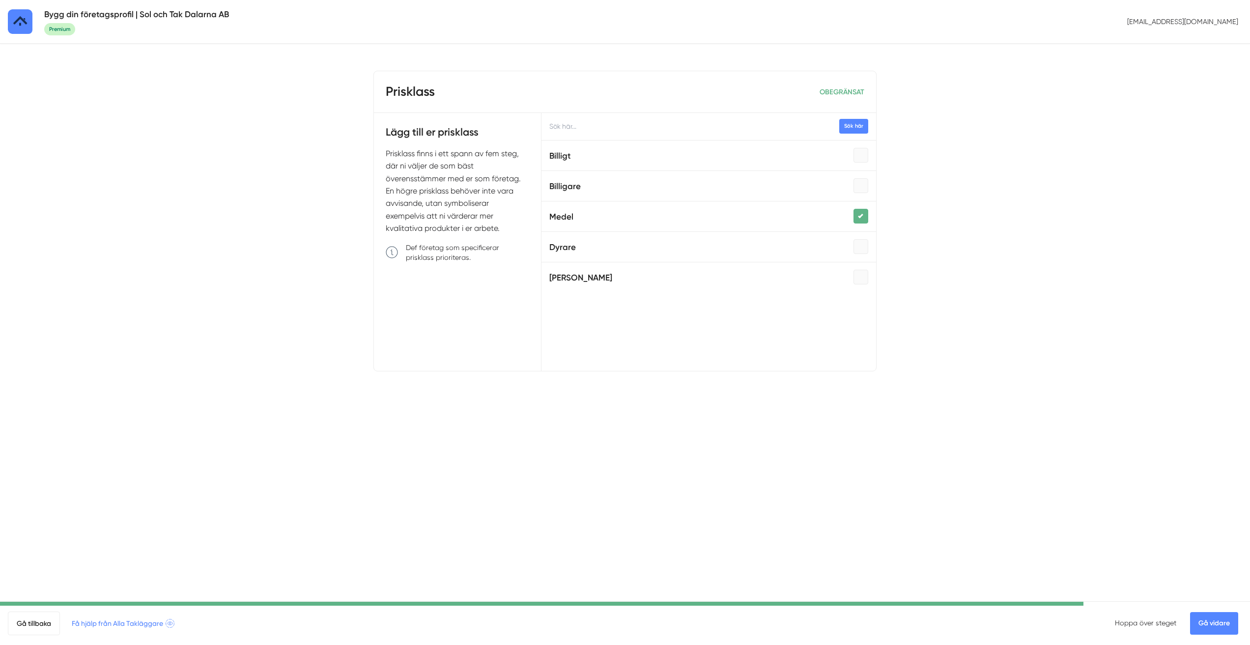
click at [1203, 622] on link "Gå vidare" at bounding box center [1214, 623] width 48 height 23
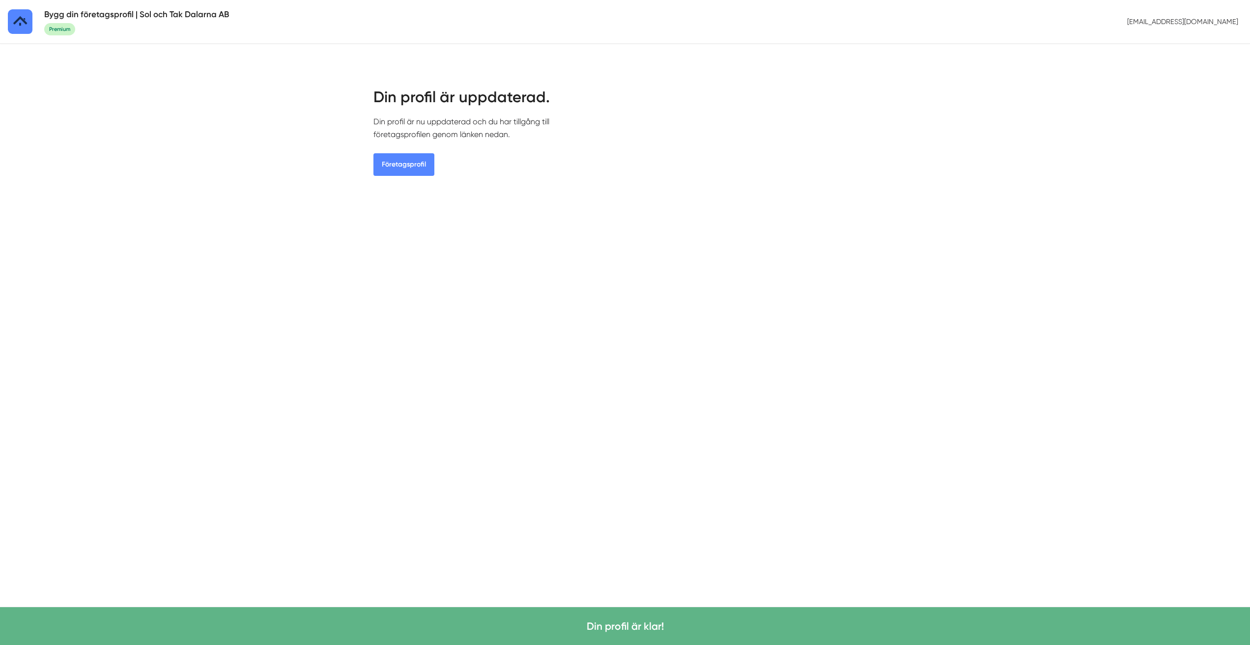
drag, startPoint x: 718, startPoint y: 327, endPoint x: 535, endPoint y: 234, distance: 205.9
click at [715, 247] on html "Bygg din företagsprofil | Sol och Tak Dalarna AB Premium [EMAIL_ADDRESS][DOMAIN…" at bounding box center [625, 123] width 1250 height 247
click at [527, 156] on div "Din profil är uppdaterad. Din profil är nu uppdaterad och du har tillgång till …" at bounding box center [484, 130] width 223 height 89
